Goal: Subscribe to service/newsletter

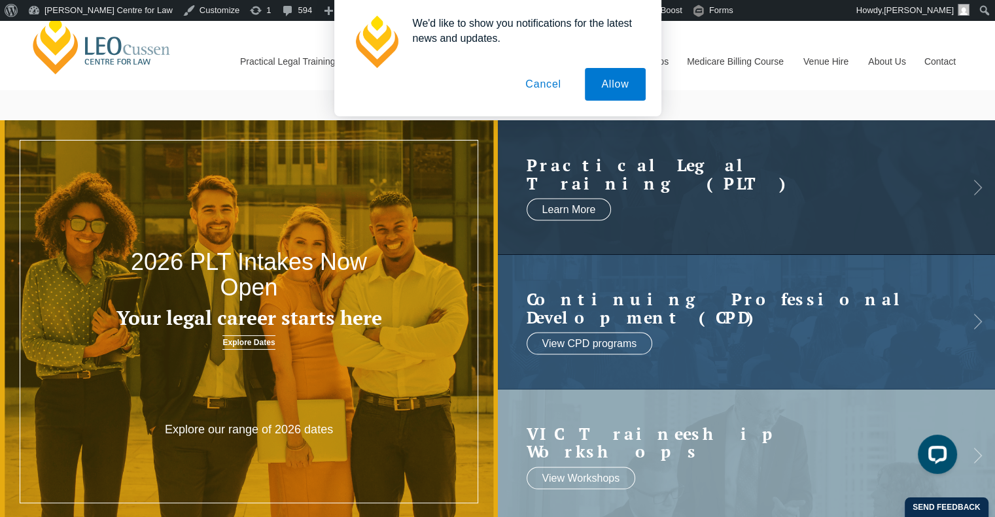
click at [541, 80] on button "Cancel" at bounding box center [543, 84] width 69 height 33
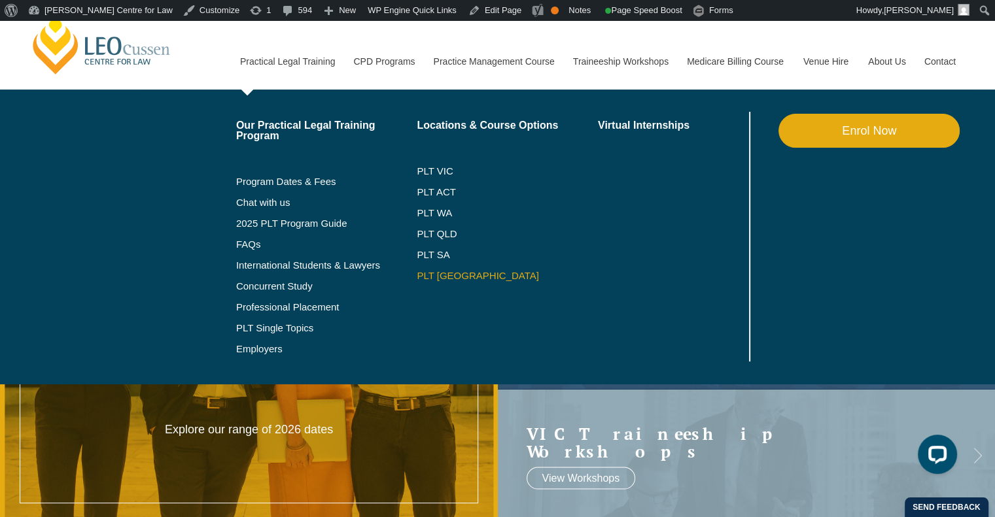
click at [438, 277] on link "PLT [GEOGRAPHIC_DATA]" at bounding box center [507, 276] width 181 height 10
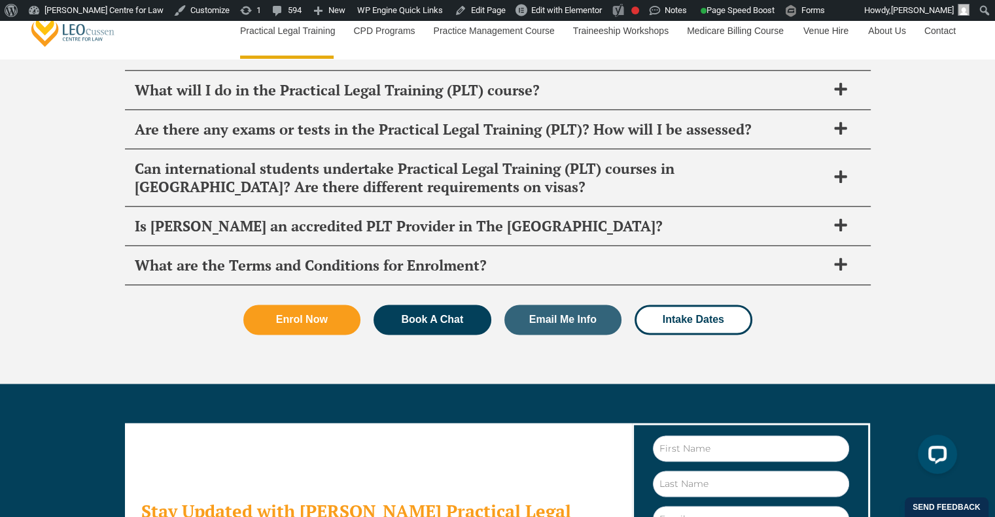
scroll to position [6926, 0]
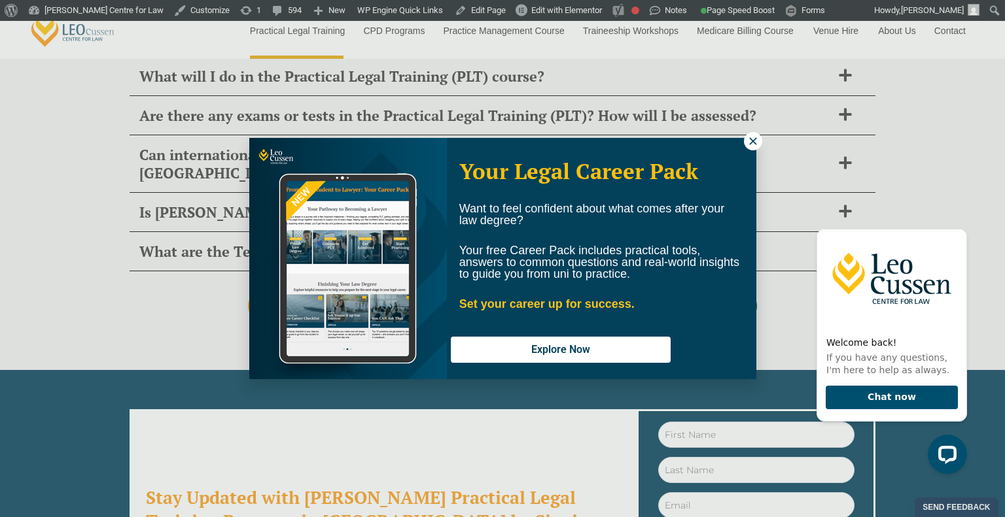
click at [751, 143] on icon at bounding box center [753, 141] width 12 height 12
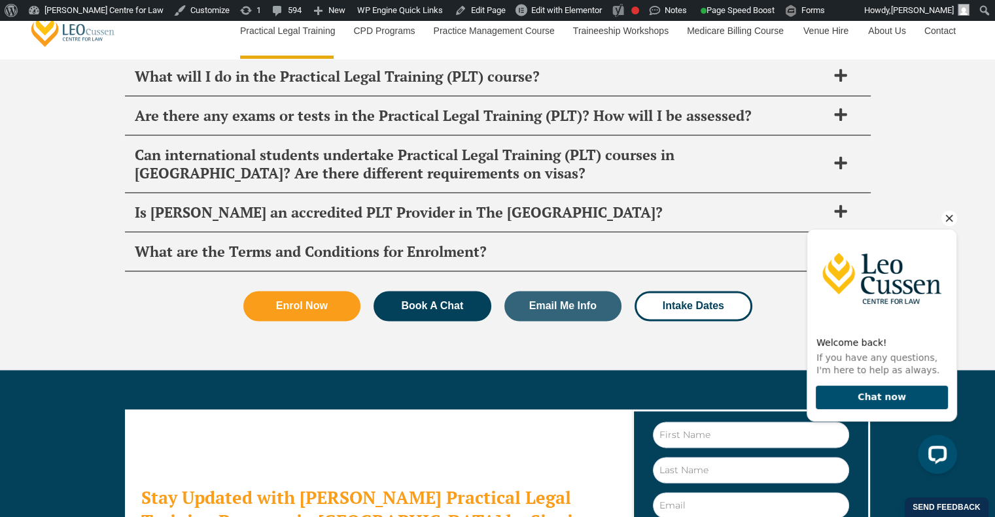
click at [951, 216] on icon "Hide greeting" at bounding box center [949, 219] width 16 height 16
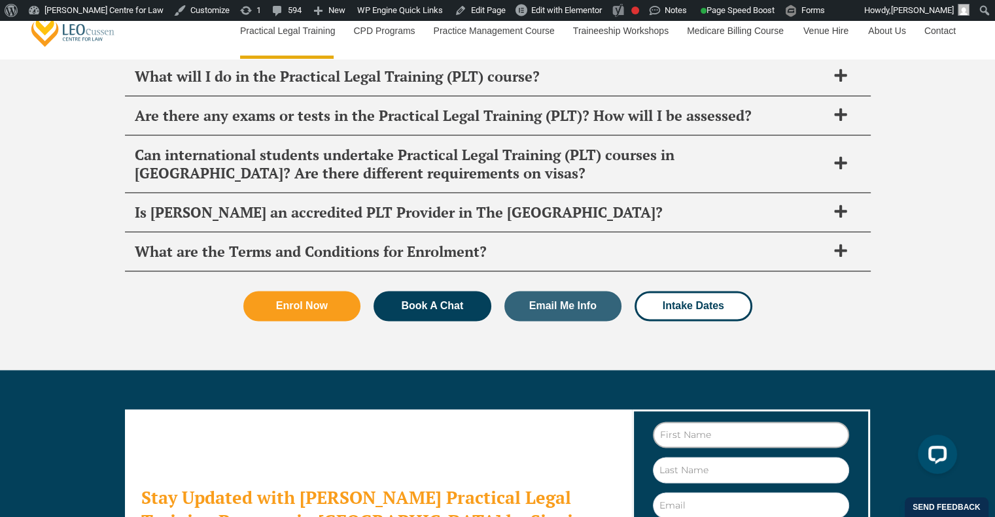
click at [717, 422] on input "First Name" at bounding box center [751, 435] width 196 height 26
type input "Chakri"
type input "Morisetty"
type input "cmorisetty@gmail.com"
